Goal: Complete application form: Complete application form

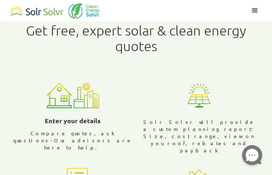
radio input "true"
radio input "false"
radio input "true"
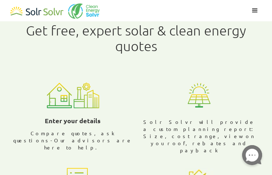
radio input "true"
radio input "false"
type input "LLIWZgSMs"
type input "uqvRxaPzp"
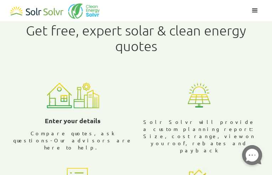
radio input "true"
radio input "false"
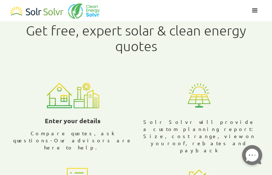
type input "[EMAIL_ADDRESS][DOMAIN_NAME]"
type input "aNZLpQnWzqFCZx"
type input "svBpskLNruozOt"
type input "8061476088"
checkbox input "true"
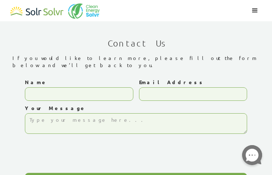
type input "rdPLQtPAIuLeWn"
type input "[EMAIL_ADDRESS][DOMAIN_NAME]"
